Goal: Task Accomplishment & Management: Use online tool/utility

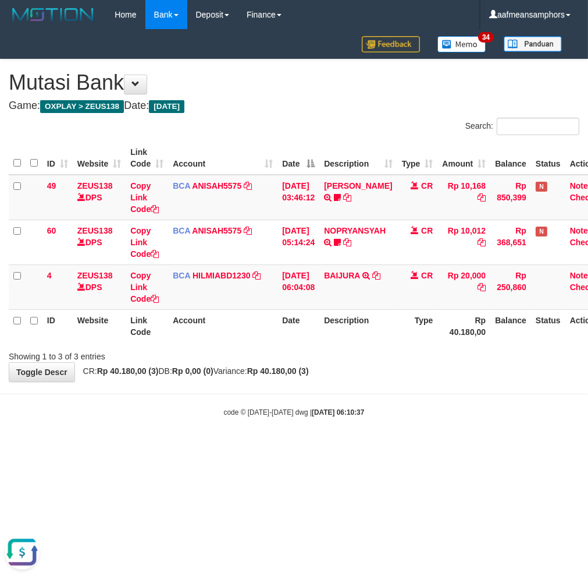
click at [418, 446] on html "Toggle navigation Home Bank Account List Load By Website Group [OXPLAY] ZEUS138…" at bounding box center [294, 223] width 588 height 446
click at [420, 446] on html "Toggle navigation Home Bank Account List Load By Website Group [OXPLAY] ZEUS138…" at bounding box center [294, 223] width 588 height 446
drag, startPoint x: 420, startPoint y: 478, endPoint x: 469, endPoint y: 462, distance: 51.0
click at [421, 446] on html "Toggle navigation Home Bank Account List Load By Website Group [OXPLAY] ZEUS138…" at bounding box center [294, 223] width 588 height 446
drag, startPoint x: 435, startPoint y: 370, endPoint x: 473, endPoint y: 363, distance: 38.4
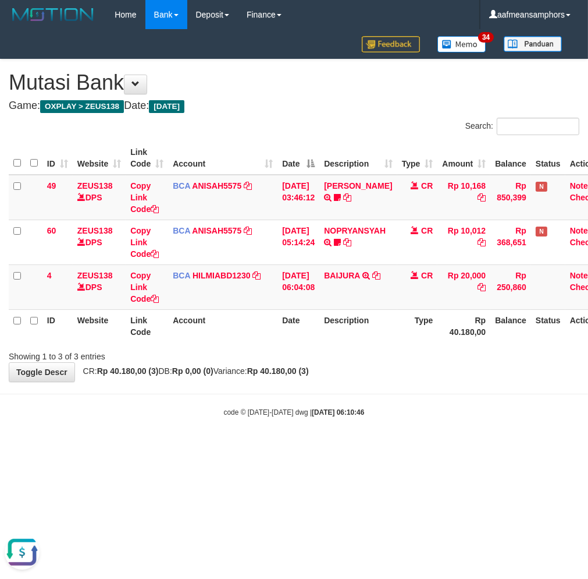
click at [404, 371] on div "**********" at bounding box center [294, 220] width 588 height 322
click at [379, 410] on div "code © [DATE]-[DATE] dwg | [DATE] 06:10:49" at bounding box center [294, 412] width 588 height 12
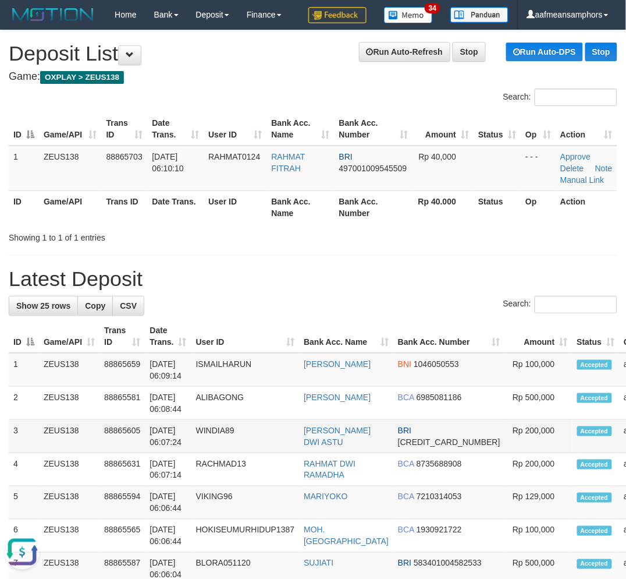
click at [285, 453] on td "WINDIA89" at bounding box center [245, 436] width 108 height 33
drag, startPoint x: 289, startPoint y: 452, endPoint x: 2, endPoint y: 421, distance: 289.2
click at [282, 450] on td "WINDIA89" at bounding box center [245, 436] width 108 height 33
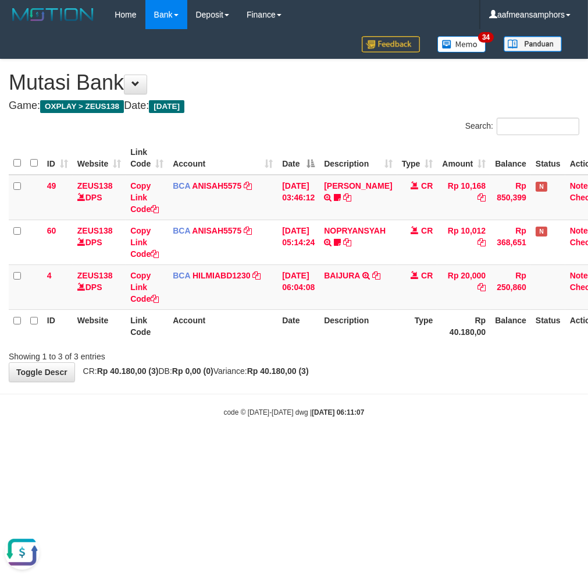
drag, startPoint x: 377, startPoint y: 400, endPoint x: 371, endPoint y: 405, distance: 7.9
click at [371, 405] on body "Toggle navigation Home Bank Account List Load By Website Group [OXPLAY] ZEUS138…" at bounding box center [294, 223] width 588 height 446
click at [403, 369] on div "**********" at bounding box center [294, 220] width 588 height 322
click at [408, 354] on div "Showing 1 to 3 of 3 entries" at bounding box center [294, 354] width 588 height 16
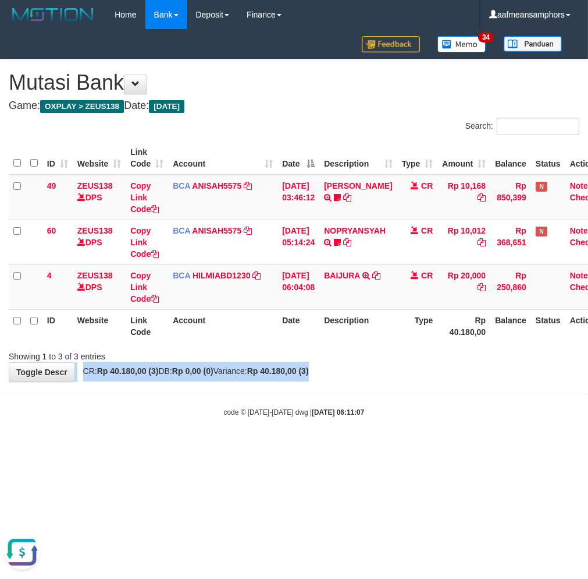
drag, startPoint x: 385, startPoint y: 373, endPoint x: 382, endPoint y: 378, distance: 6.3
click at [382, 380] on div "**********" at bounding box center [294, 220] width 588 height 322
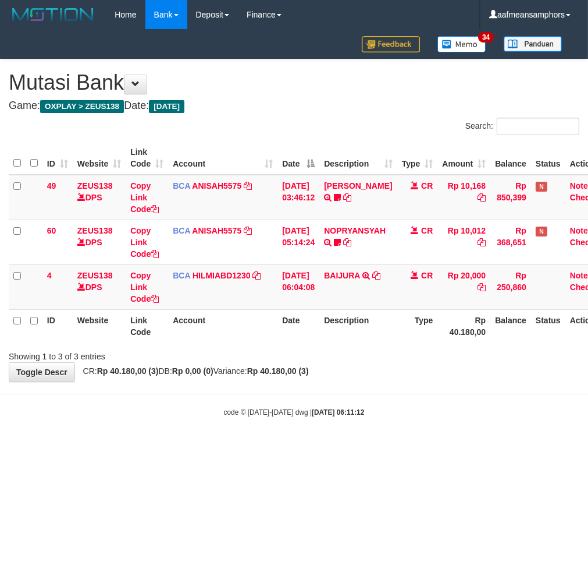
click at [368, 398] on body "Toggle navigation Home Bank Account List Load By Website Group [OXPLAY] ZEUS138…" at bounding box center [294, 223] width 588 height 446
click at [403, 385] on body "Toggle navigation Home Bank Account List Load By Website Group [OXPLAY] ZEUS138…" at bounding box center [294, 223] width 588 height 446
click at [385, 384] on body "Toggle navigation Home Bank Account List Load By Website Group [OXPLAY] ZEUS138…" at bounding box center [294, 223] width 588 height 446
click at [283, 384] on body "Toggle navigation Home Bank Account List Load By Website Group [OXPLAY] ZEUS138…" at bounding box center [294, 223] width 588 height 446
click at [437, 438] on body "Toggle navigation Home Bank Account List Load By Website Group [OXPLAY] ZEUS138…" at bounding box center [294, 223] width 588 height 446
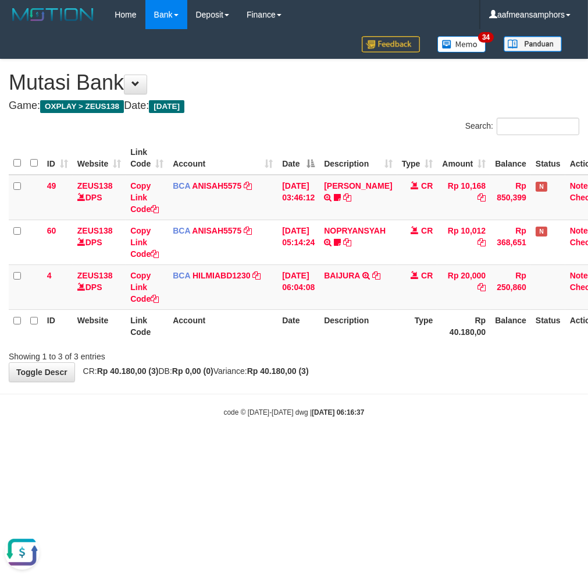
drag, startPoint x: 368, startPoint y: 417, endPoint x: 353, endPoint y: 420, distance: 15.3
click at [367, 417] on body "Toggle navigation Home Bank Account List Load By Website Group [OXPLAY] ZEUS138…" at bounding box center [294, 223] width 588 height 446
click at [353, 420] on body "Toggle navigation Home Bank Account List Load By Website Group [OXPLAY] ZEUS138…" at bounding box center [294, 223] width 588 height 446
click at [324, 400] on body "Toggle navigation Home Bank Account List Load By Website Group [OXPLAY] ZEUS138…" at bounding box center [294, 223] width 588 height 446
click at [318, 404] on body "Toggle navigation Home Bank Account List Load By Website Group [OXPLAY] ZEUS138…" at bounding box center [294, 223] width 588 height 446
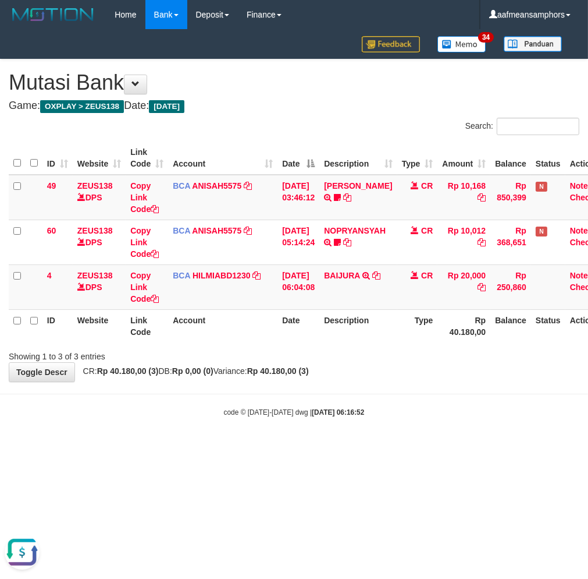
click at [494, 406] on div "code © [DATE]-[DATE] dwg | [DATE] 06:16:52" at bounding box center [294, 412] width 588 height 12
click at [492, 406] on div "code © [DATE]-[DATE] dwg | [DATE] 06:16:52" at bounding box center [294, 412] width 588 height 12
drag, startPoint x: 396, startPoint y: 421, endPoint x: 379, endPoint y: 420, distance: 16.3
click at [386, 423] on body "Toggle navigation Home Bank Account List Load By Website Group [OXPLAY] ZEUS138…" at bounding box center [294, 223] width 588 height 446
drag, startPoint x: 365, startPoint y: 407, endPoint x: 375, endPoint y: 385, distance: 24.5
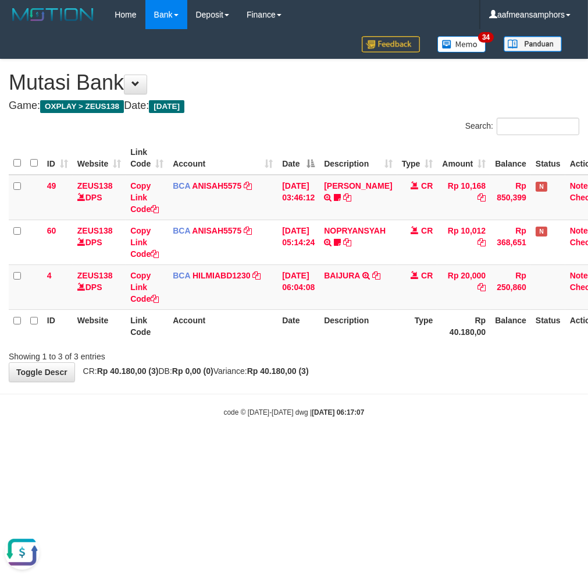
click at [358, 403] on body "Toggle navigation Home Bank Account List Load By Website Group [OXPLAY] ZEUS138…" at bounding box center [294, 223] width 588 height 446
drag, startPoint x: 399, startPoint y: 375, endPoint x: 367, endPoint y: 385, distance: 33.1
click at [367, 385] on body "Toggle navigation Home Bank Account List Load By Website Group [OXPLAY] ZEUS138…" at bounding box center [294, 223] width 588 height 446
click at [381, 374] on div "**********" at bounding box center [294, 220] width 588 height 322
click at [363, 390] on body "Toggle navigation Home Bank Account List Load By Website Group [OXPLAY] ZEUS138…" at bounding box center [294, 223] width 588 height 446
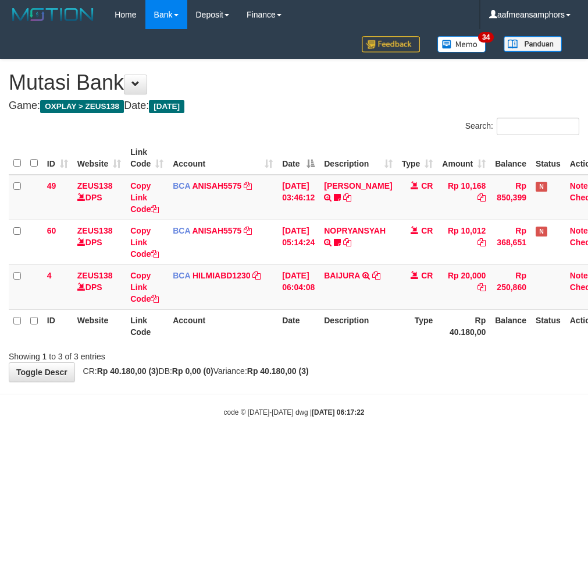
click at [330, 392] on body "Toggle navigation Home Bank Account List Load By Website Group [OXPLAY] ZEUS138…" at bounding box center [294, 223] width 588 height 446
drag, startPoint x: 0, startPoint y: 0, endPoint x: 357, endPoint y: 375, distance: 517.5
click at [357, 378] on div "**********" at bounding box center [294, 220] width 588 height 322
click at [309, 371] on strong "Rp 40.180,00 (3)" at bounding box center [278, 370] width 62 height 9
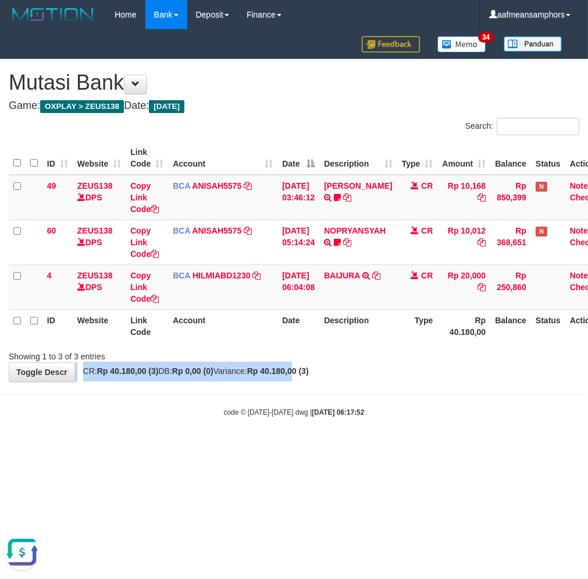
click at [322, 379] on div "**********" at bounding box center [294, 220] width 588 height 322
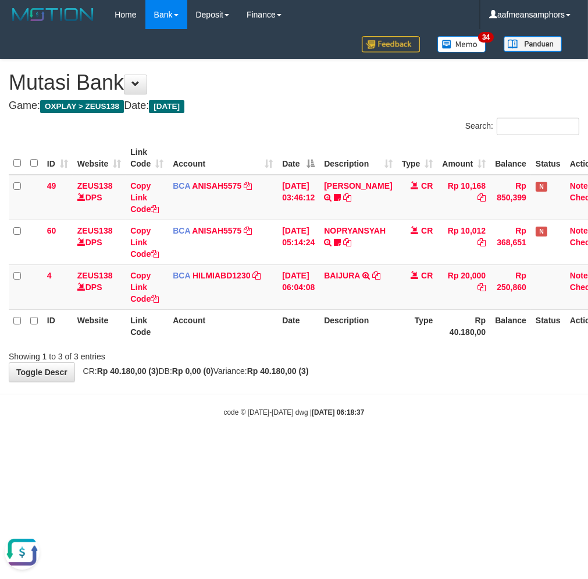
click at [493, 413] on div "code © [DATE]-[DATE] dwg | [DATE] 06:18:37" at bounding box center [294, 412] width 588 height 12
click at [487, 411] on div "code © [DATE]-[DATE] dwg | [DATE] 06:18:37" at bounding box center [294, 412] width 588 height 12
click at [460, 396] on body "Toggle navigation Home Bank Account List Load By Website Group [OXPLAY] ZEUS138…" at bounding box center [294, 223] width 588 height 446
click at [240, 392] on body "Toggle navigation Home Bank Account List Load By Website Group [OXPLAY] ZEUS138…" at bounding box center [294, 223] width 588 height 446
drag, startPoint x: 473, startPoint y: 405, endPoint x: 454, endPoint y: 400, distance: 19.2
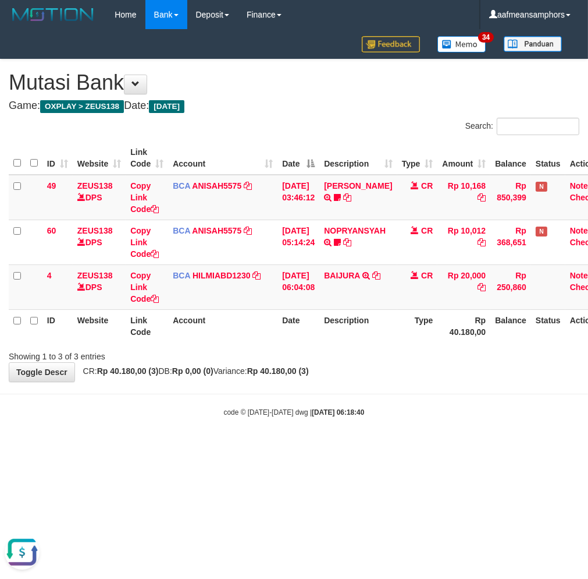
click at [470, 405] on body "Toggle navigation Home Bank Account List Load By Website Group [OXPLAY] ZEUS138…" at bounding box center [294, 223] width 588 height 446
click at [391, 381] on body "Toggle navigation Home Bank Account List Load By Website Group [OXPLAY] ZEUS138…" at bounding box center [294, 223] width 588 height 446
click at [375, 391] on body "Toggle navigation Home Bank Account List Load By Website Group [OXPLAY] ZEUS138…" at bounding box center [294, 223] width 588 height 446
click at [352, 386] on body "Toggle navigation Home Bank Account List Load By Website Group [OXPLAY] ZEUS138…" at bounding box center [294, 223] width 588 height 446
click at [399, 371] on div "**********" at bounding box center [294, 220] width 588 height 322
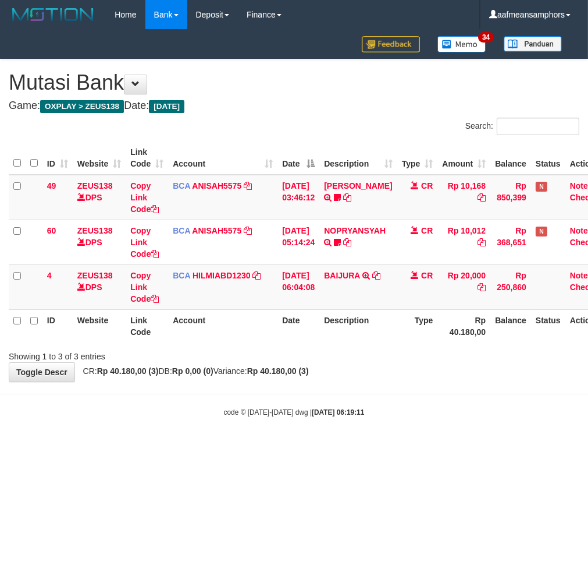
click at [363, 353] on div "Showing 1 to 3 of 3 entries" at bounding box center [294, 354] width 588 height 16
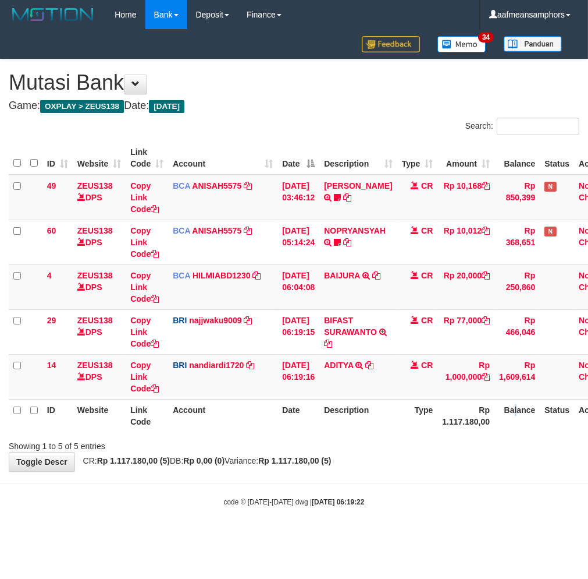
click at [516, 428] on th "Balance" at bounding box center [517, 415] width 45 height 33
click at [503, 423] on th "Balance" at bounding box center [517, 415] width 45 height 33
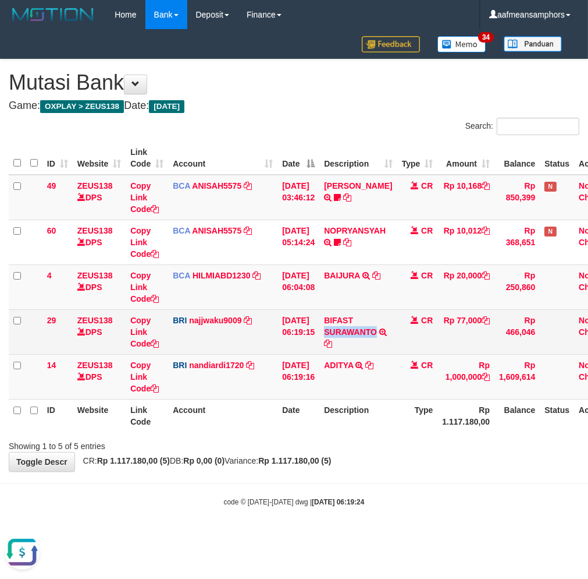
drag, startPoint x: 331, startPoint y: 328, endPoint x: 389, endPoint y: 336, distance: 58.8
click at [389, 336] on td "BIFAST SURAWANTO TRANSFER NBMB BIFAST SURAWANTO TO SITI KURNIA NINGSIH" at bounding box center [358, 331] width 77 height 45
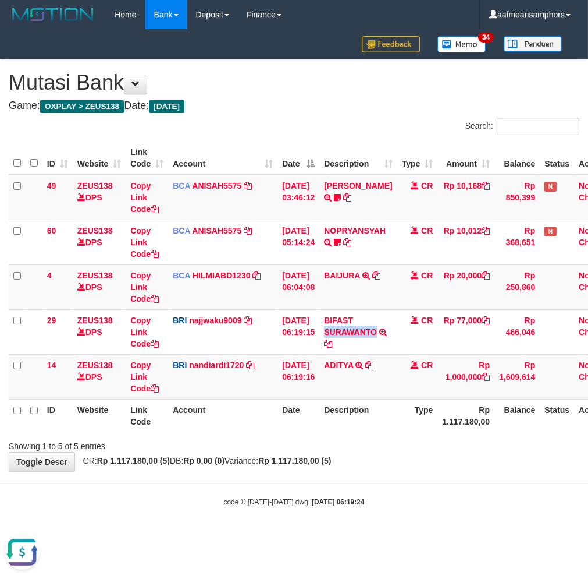
copy link "SURAWANTO"
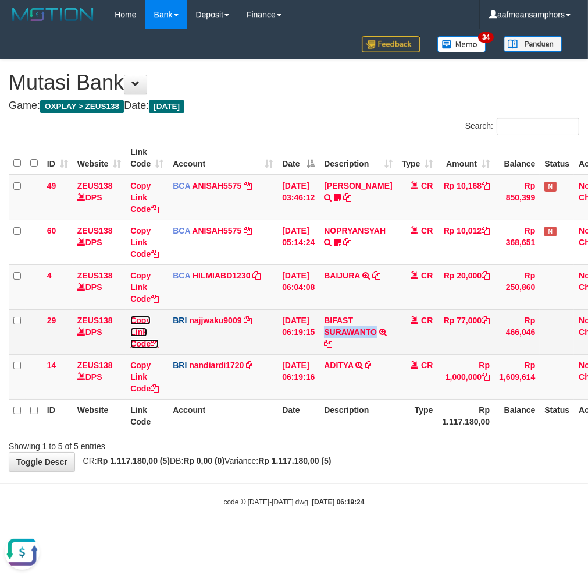
click at [141, 329] on link "Copy Link Code" at bounding box center [144, 331] width 29 height 33
copy link "SURAWANTO"
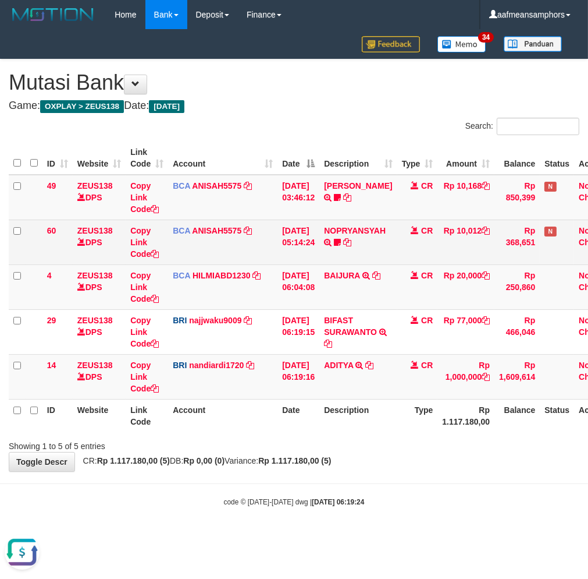
scroll to position [147, 0]
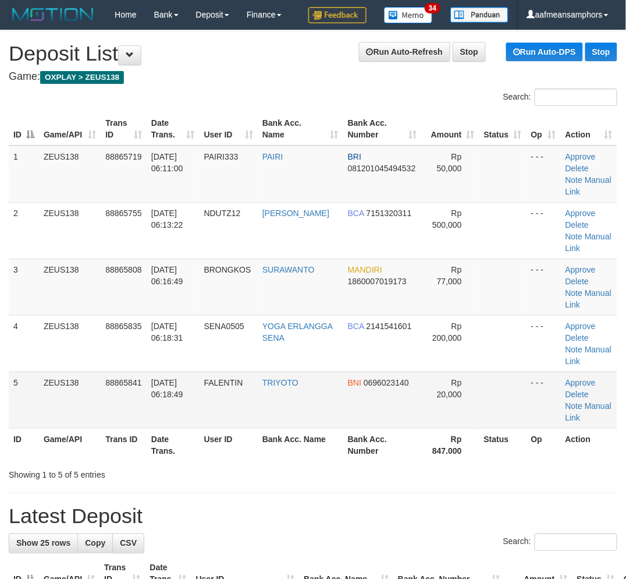
drag, startPoint x: 353, startPoint y: 504, endPoint x: 406, endPoint y: 420, distance: 99.9
click at [605, 295] on link "Manual Link" at bounding box center [589, 298] width 46 height 21
drag, startPoint x: 596, startPoint y: 291, endPoint x: 555, endPoint y: 293, distance: 41.4
click at [596, 291] on link "Manual Link" at bounding box center [589, 298] width 46 height 21
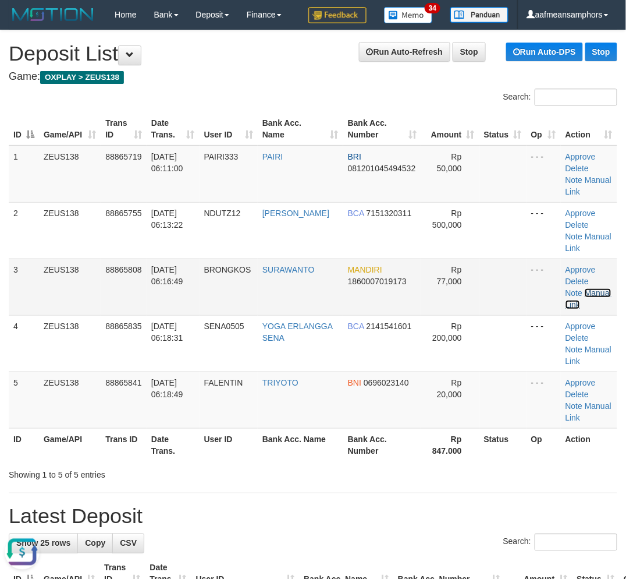
click at [566, 288] on link "Manual Link" at bounding box center [589, 298] width 46 height 21
drag, startPoint x: 251, startPoint y: 469, endPoint x: 0, endPoint y: 444, distance: 252.6
click at [233, 464] on div "Showing 1 to 5 of 5 entries" at bounding box center [130, 472] width 243 height 16
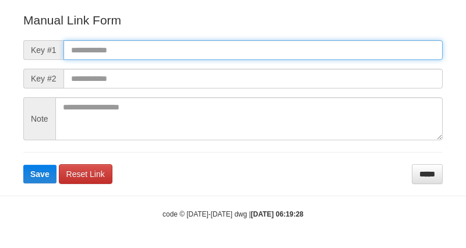
click at [293, 51] on input "text" at bounding box center [252, 50] width 379 height 20
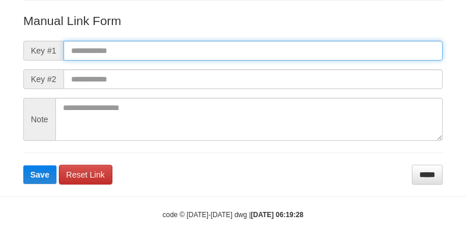
paste input "**********"
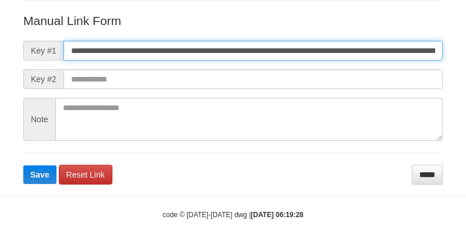
scroll to position [0, 645]
type input "**********"
click at [23, 165] on button "Save" at bounding box center [39, 174] width 33 height 19
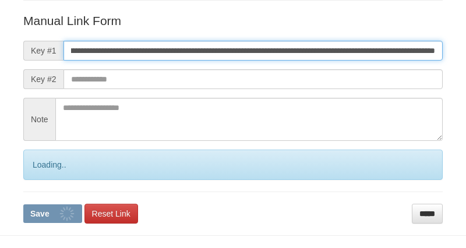
click at [23, 204] on button "Save" at bounding box center [52, 213] width 59 height 19
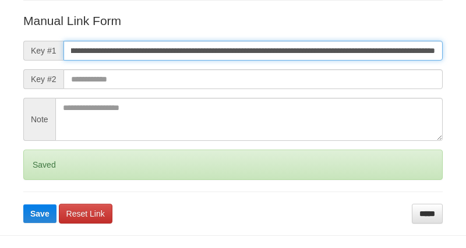
click at [23, 204] on button "Save" at bounding box center [39, 213] width 33 height 19
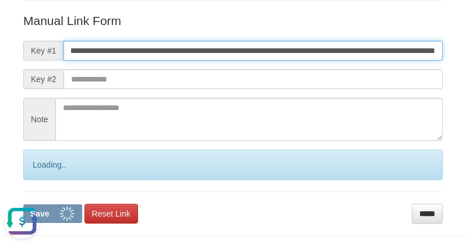
click at [23, 204] on button "Save" at bounding box center [52, 213] width 59 height 19
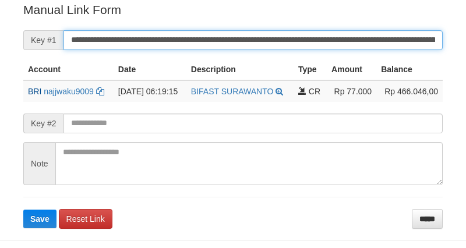
click at [249, 37] on input "**********" at bounding box center [252, 40] width 379 height 20
click at [23, 210] on button "Save" at bounding box center [39, 219] width 33 height 19
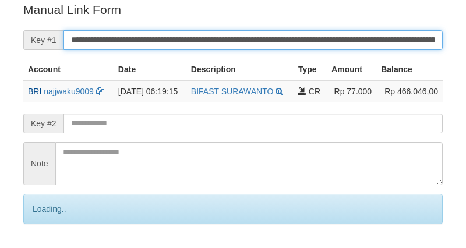
scroll to position [235, 0]
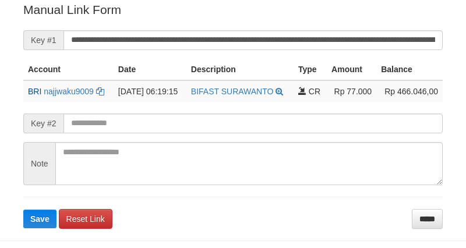
click at [214, 32] on input "**********" at bounding box center [252, 40] width 379 height 20
click at [23, 210] on button "Save" at bounding box center [39, 219] width 33 height 19
click at [214, 32] on input "**********" at bounding box center [252, 40] width 379 height 20
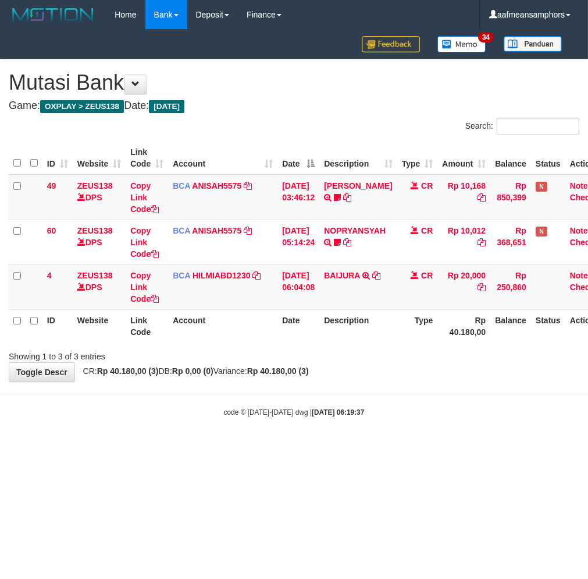
click at [438, 446] on html "Toggle navigation Home Bank Account List Load By Website Group [OXPLAY] ZEUS138…" at bounding box center [294, 223] width 588 height 446
drag, startPoint x: 433, startPoint y: 470, endPoint x: 584, endPoint y: 455, distance: 152.1
click at [435, 446] on html "Toggle navigation Home Bank Account List Load By Website Group [OXPLAY] ZEUS138…" at bounding box center [294, 223] width 588 height 446
drag, startPoint x: 400, startPoint y: 430, endPoint x: 586, endPoint y: 489, distance: 195.1
click at [402, 430] on body "Toggle navigation Home Bank Account List Load By Website Group [OXPLAY] ZEUS138…" at bounding box center [294, 223] width 588 height 446
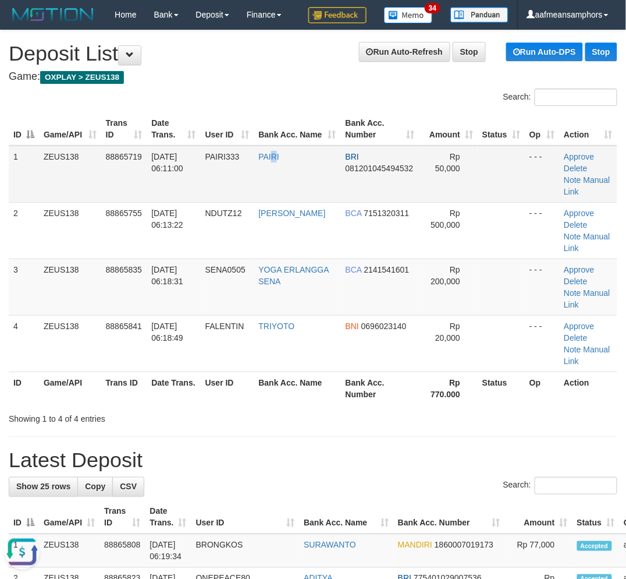
click at [283, 169] on td "PAIRI" at bounding box center [297, 174] width 87 height 57
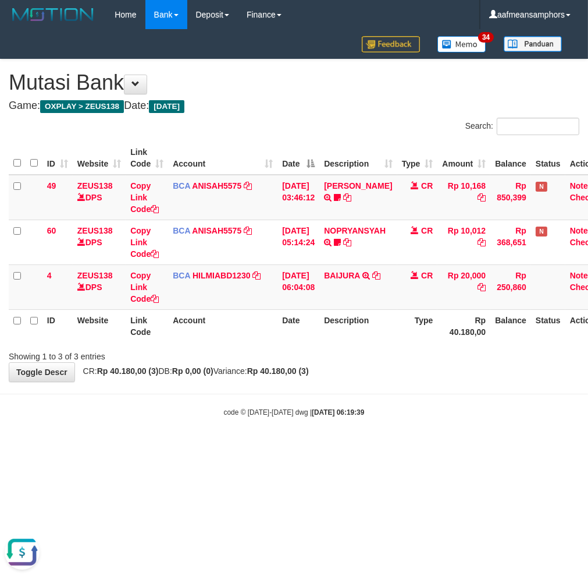
click at [286, 383] on body "Toggle navigation Home Bank Account List Load By Website Group [OXPLAY] ZEUS138…" at bounding box center [294, 223] width 588 height 446
click at [283, 379] on body "Toggle navigation Home Bank Account List Load By Website Group [OXPLAY] ZEUS138…" at bounding box center [294, 223] width 588 height 446
drag, startPoint x: 416, startPoint y: 392, endPoint x: 396, endPoint y: 391, distance: 19.2
click at [414, 392] on body "Toggle navigation Home Bank Account List Load By Website Group [OXPLAY] ZEUS138…" at bounding box center [294, 223] width 588 height 446
click at [416, 367] on div "**********" at bounding box center [294, 220] width 588 height 322
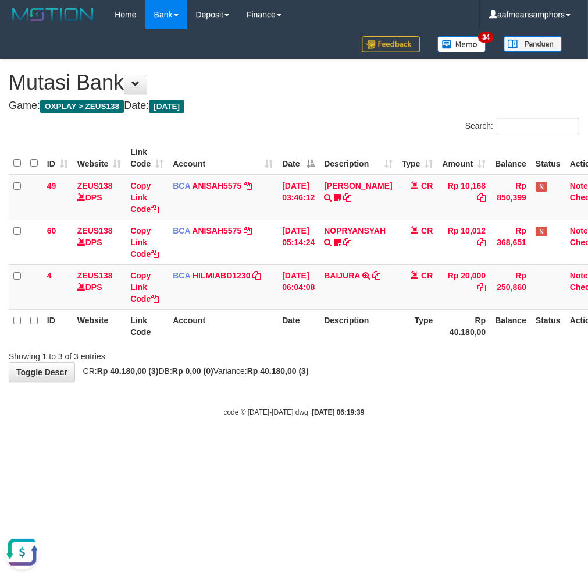
click at [408, 370] on div "**********" at bounding box center [294, 220] width 588 height 322
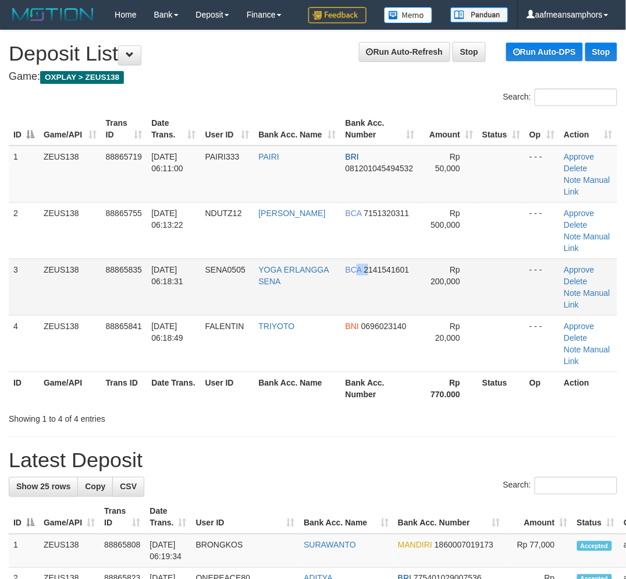
drag, startPoint x: 361, startPoint y: 300, endPoint x: 7, endPoint y: 365, distance: 360.3
click at [352, 306] on td "BCA 2141541601" at bounding box center [380, 286] width 79 height 56
drag, startPoint x: 299, startPoint y: 382, endPoint x: 0, endPoint y: 391, distance: 298.7
click at [278, 387] on th "Bank Acc. Name" at bounding box center [297, 387] width 87 height 33
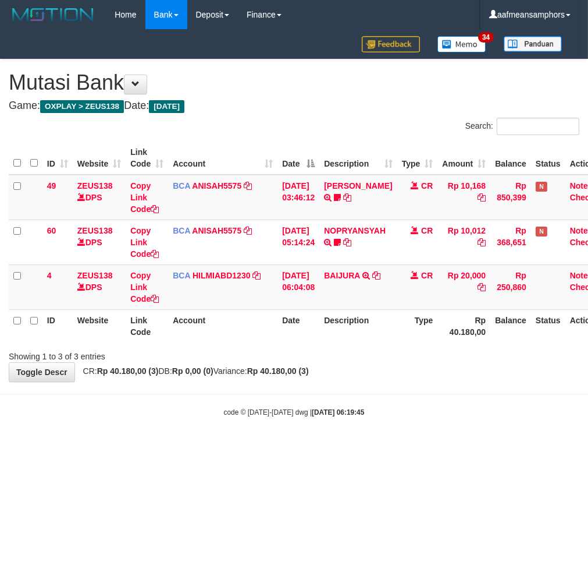
click at [490, 391] on body "Toggle navigation Home Bank Account List Load By Website Group [OXPLAY] ZEUS138…" at bounding box center [294, 223] width 588 height 446
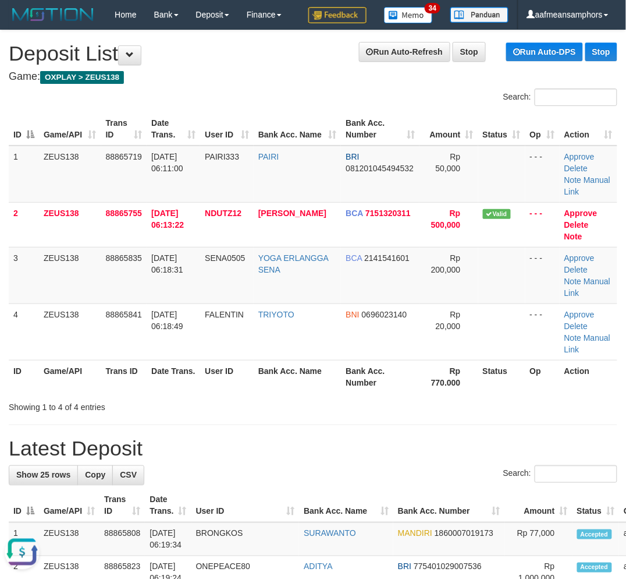
drag, startPoint x: 325, startPoint y: 415, endPoint x: 310, endPoint y: 411, distance: 15.1
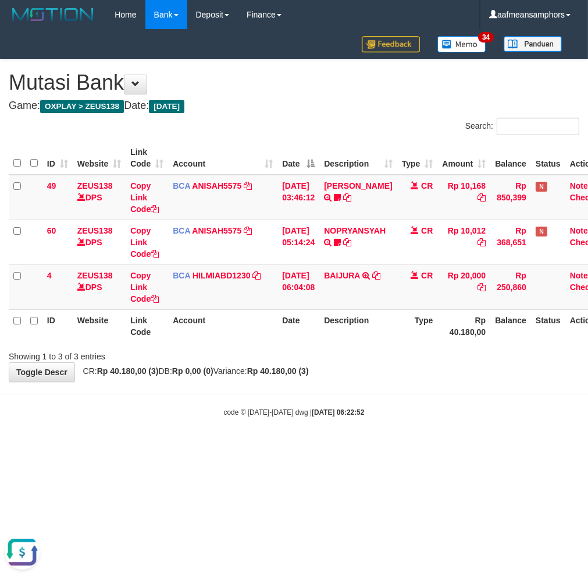
drag, startPoint x: 391, startPoint y: 466, endPoint x: 410, endPoint y: 455, distance: 21.9
click at [392, 446] on html "Toggle navigation Home Bank Account List Load By Website Group [OXPLAY] ZEUS138…" at bounding box center [294, 223] width 588 height 446
click at [381, 446] on html "Toggle navigation Home Bank Account List Load By Website Group [OXPLAY] ZEUS138…" at bounding box center [294, 223] width 588 height 446
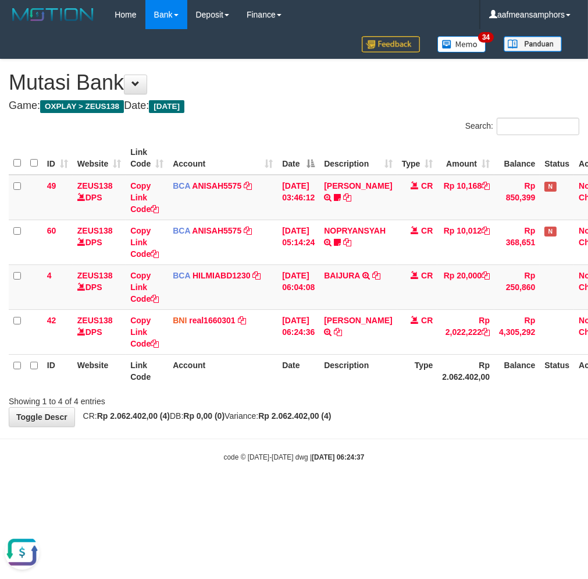
drag, startPoint x: 427, startPoint y: 434, endPoint x: 470, endPoint y: 423, distance: 43.9
click at [427, 431] on body "Toggle navigation Home Bank Account List Load By Website Group [OXPLAY] ZEUS138…" at bounding box center [294, 245] width 588 height 491
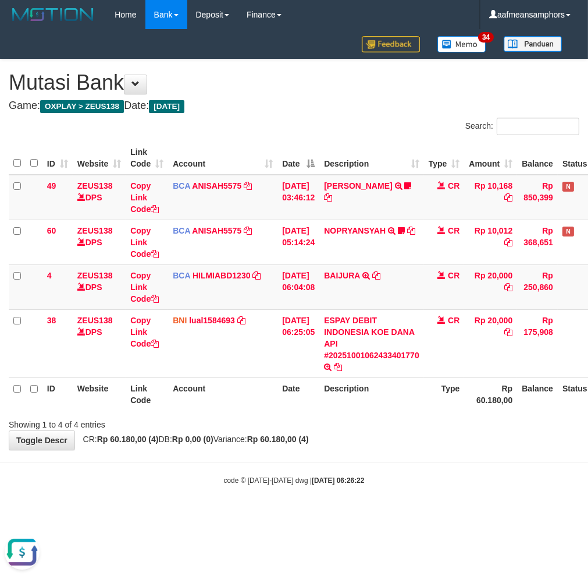
click at [368, 474] on div "code © 2012-2018 dwg | 2025/10/01 06:26:22" at bounding box center [294, 480] width 588 height 12
click at [380, 448] on div "**********" at bounding box center [294, 254] width 588 height 390
click at [340, 490] on body "Toggle navigation Home Bank Account List Load By Website Group [OXPLAY] ZEUS138…" at bounding box center [294, 257] width 588 height 515
click at [353, 476] on strong "2025/10/01 06:26:26" at bounding box center [338, 480] width 52 height 8
click at [439, 446] on div "**********" at bounding box center [294, 254] width 588 height 390
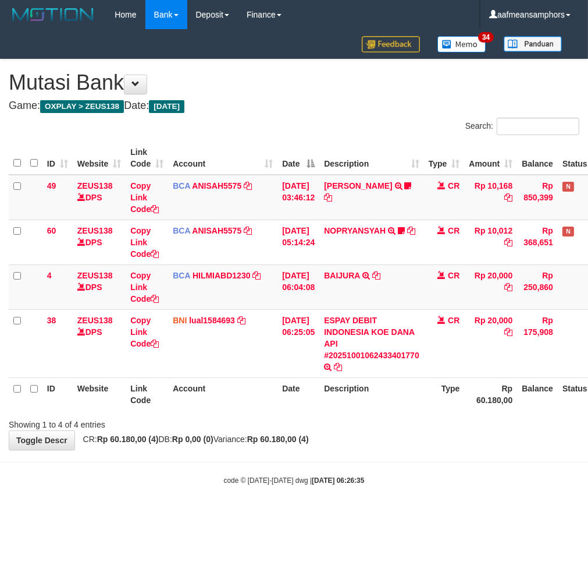
click at [399, 425] on div "Showing 1 to 4 of 4 entries" at bounding box center [294, 422] width 588 height 16
click at [440, 479] on div "code © 2012-2018 dwg | 2025/10/01 06:26:37" at bounding box center [294, 480] width 588 height 12
click at [440, 474] on div "code © 2012-2018 dwg | 2025/10/01 06:26:37" at bounding box center [294, 480] width 588 height 12
click at [372, 396] on th "Description" at bounding box center [372, 393] width 105 height 33
drag, startPoint x: 373, startPoint y: 396, endPoint x: 380, endPoint y: 396, distance: 7.0
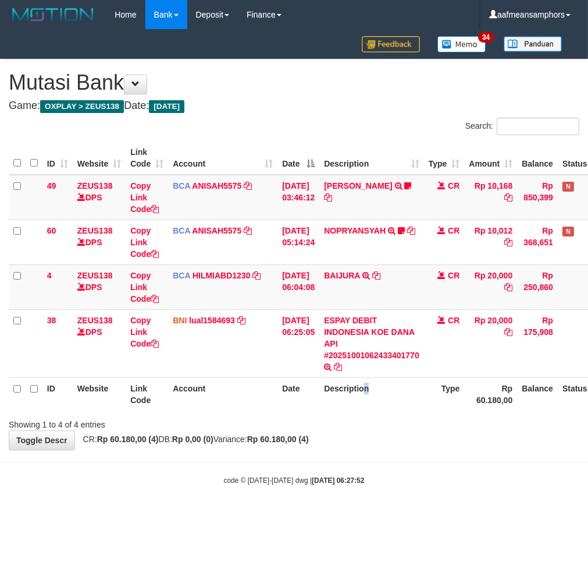
click at [380, 396] on th "Description" at bounding box center [372, 393] width 105 height 33
click at [361, 431] on div "**********" at bounding box center [294, 254] width 588 height 390
click at [373, 439] on div "**********" at bounding box center [294, 254] width 588 height 390
click at [297, 503] on body "Toggle navigation Home Bank Account List Load By Website Group [OXPLAY] ZEUS138…" at bounding box center [294, 257] width 588 height 515
click at [352, 464] on body "Toggle navigation Home Bank Account List Load By Website Group [OXPLAY] ZEUS138…" at bounding box center [294, 257] width 588 height 515
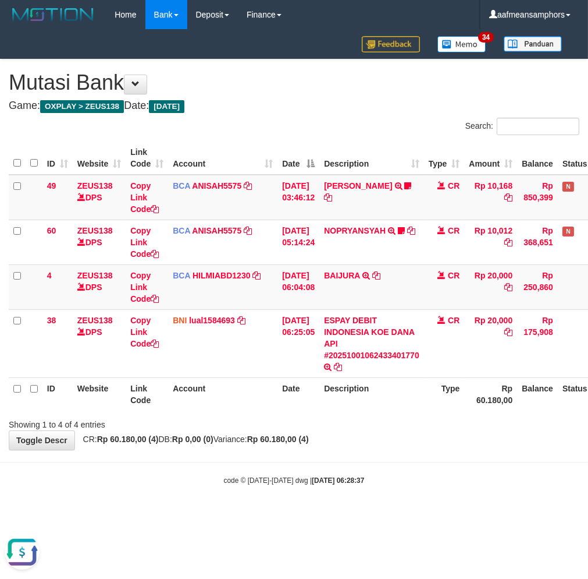
click at [387, 480] on div "code © 2012-2018 dwg | 2025/10/01 06:28:37" at bounding box center [294, 480] width 588 height 12
click at [425, 471] on body "Toggle navigation Home Bank Account List Load By Website Group [OXPLAY] ZEUS138…" at bounding box center [294, 257] width 588 height 515
click at [424, 471] on body "Toggle navigation Home Bank Account List Load By Website Group [OXPLAY] ZEUS138…" at bounding box center [294, 257] width 588 height 515
click at [408, 478] on div "code © 2012-2018 dwg | 2025/10/01 06:28:46" at bounding box center [294, 480] width 588 height 12
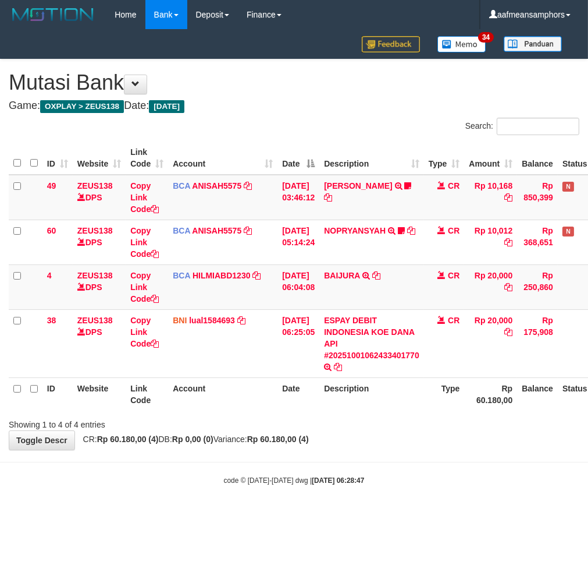
click at [410, 476] on div "code © [DATE]-[DATE] dwg | [DATE] 06:28:47" at bounding box center [294, 480] width 588 height 12
click at [396, 499] on body "Toggle navigation Home Bank Account List Load By Website Group [OXPLAY] ZEUS138…" at bounding box center [294, 257] width 588 height 515
click at [399, 498] on body "Toggle navigation Home Bank Account List Load By Website Group [OXPLAY] ZEUS138…" at bounding box center [294, 257] width 588 height 515
drag, startPoint x: 444, startPoint y: 508, endPoint x: 439, endPoint y: 504, distance: 6.6
click at [439, 506] on body "Toggle navigation Home Bank Account List Load By Website Group [OXPLAY] ZEUS138…" at bounding box center [294, 257] width 588 height 515
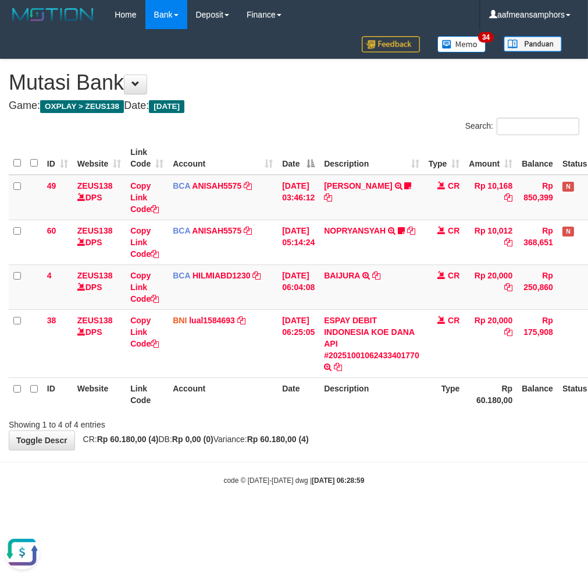
drag, startPoint x: 468, startPoint y: 453, endPoint x: 456, endPoint y: 445, distance: 13.9
click at [464, 454] on body "Toggle navigation Home Bank Account List Load By Website Group [OXPLAY] ZEUS138…" at bounding box center [294, 257] width 588 height 515
click at [377, 481] on div "code © 2012-2018 dwg | 2025/10/01 06:29:22" at bounding box center [294, 480] width 588 height 12
click at [388, 460] on body "Toggle navigation Home Bank Account List Load By Website Group [OXPLAY] ZEUS138…" at bounding box center [294, 257] width 588 height 515
click at [390, 460] on body "Toggle navigation Home Bank Account List Load By Website Group [OXPLAY] ZEUS138…" at bounding box center [294, 257] width 588 height 515
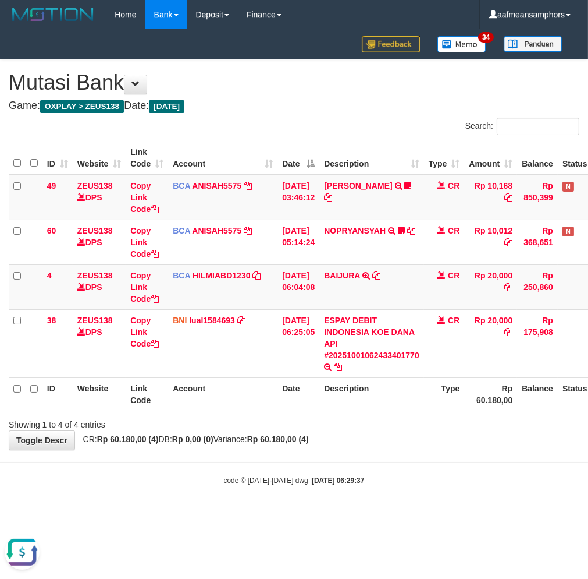
click at [390, 460] on body "Toggle navigation Home Bank Account List Load By Website Group [OXPLAY] ZEUS138…" at bounding box center [294, 257] width 588 height 515
click at [399, 456] on body "Toggle navigation Home Bank Account List Load By Website Group [OXPLAY] ZEUS138…" at bounding box center [294, 257] width 588 height 515
click at [403, 456] on body "Toggle navigation Home Bank Account List Load By Website Group [OXPLAY] ZEUS138…" at bounding box center [294, 257] width 588 height 515
drag, startPoint x: 0, startPoint y: 0, endPoint x: 416, endPoint y: 440, distance: 605.2
click at [412, 443] on div "**********" at bounding box center [294, 254] width 588 height 390
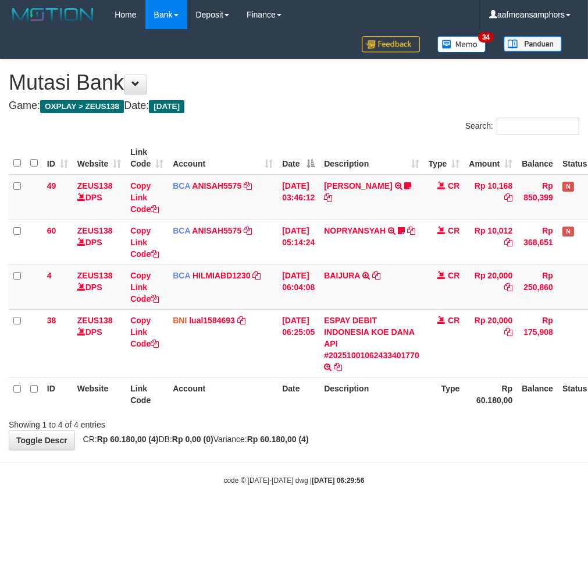
click at [417, 459] on body "Toggle navigation Home Bank Account List Load By Website Group [OXPLAY] ZEUS138…" at bounding box center [294, 257] width 588 height 515
click at [416, 441] on div "**********" at bounding box center [294, 254] width 588 height 390
click at [405, 460] on body "Toggle navigation Home Bank Account List Load By Website Group [OXPLAY] ZEUS138…" at bounding box center [294, 257] width 588 height 515
